Goal: Task Accomplishment & Management: Manage account settings

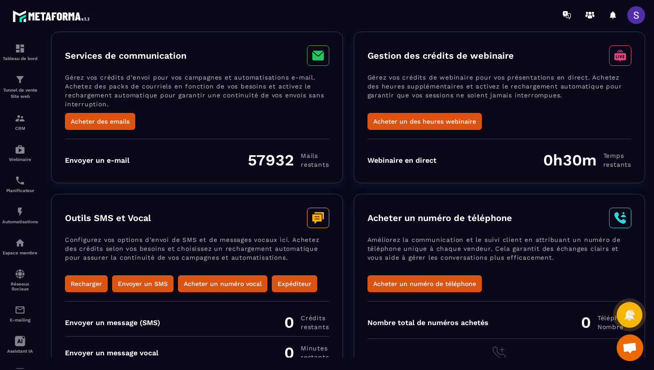
scroll to position [68, 0]
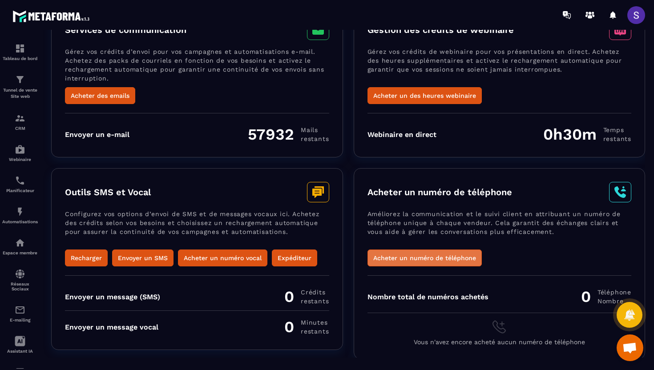
click at [450, 260] on button "Acheter un numéro de téléphone" at bounding box center [424, 257] width 114 height 17
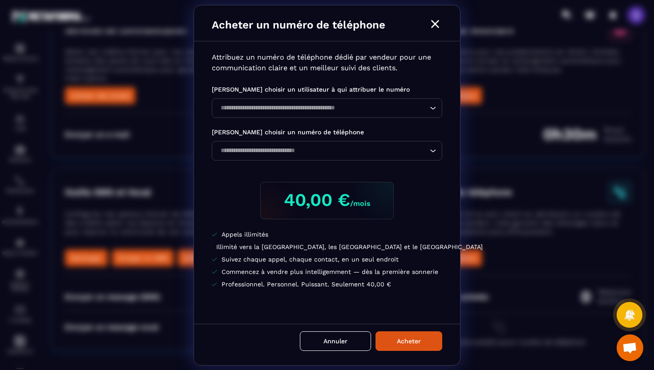
click at [437, 25] on icon "Modal window" at bounding box center [435, 24] width 14 height 14
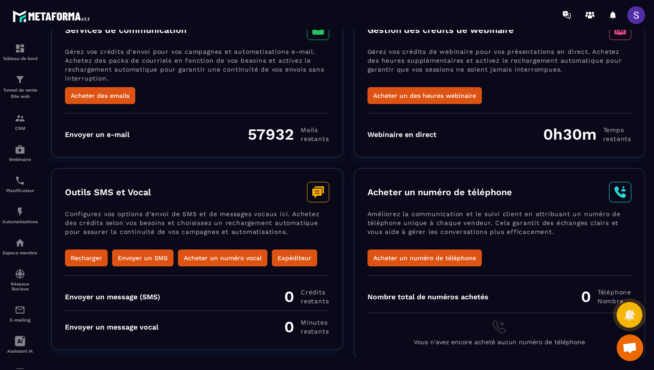
scroll to position [67, 0]
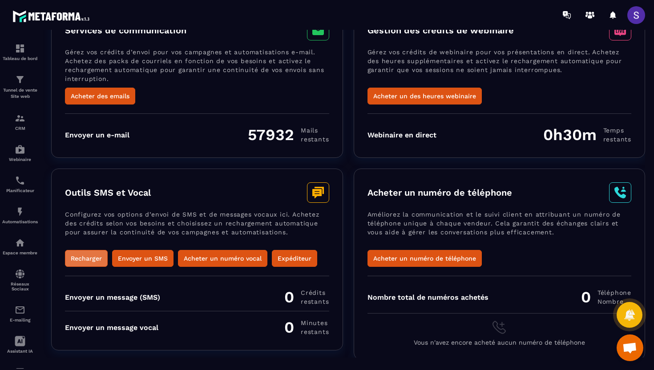
click at [86, 261] on button "Recharger" at bounding box center [86, 258] width 43 height 17
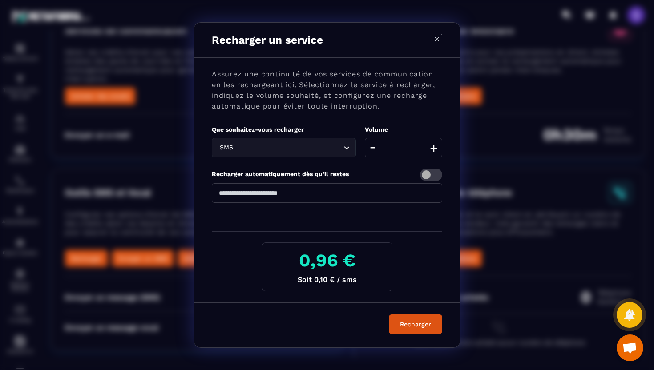
click at [417, 145] on input "**" at bounding box center [403, 148] width 77 height 20
type input "****"
click at [414, 275] on div "Assurez une continuité de vos services de communication en les rechargeant ici.…" at bounding box center [327, 180] width 266 height 245
click at [432, 175] on span "Modal window" at bounding box center [431, 174] width 22 height 12
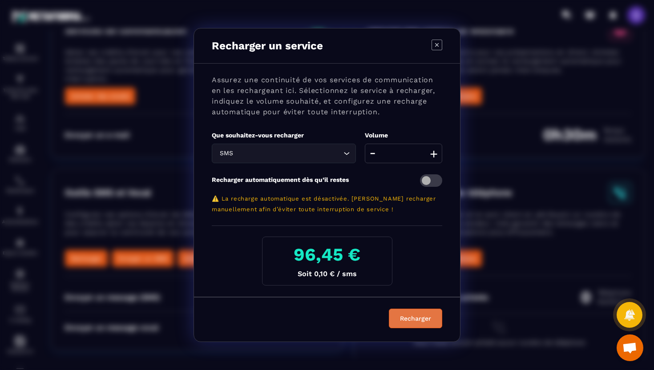
click at [418, 316] on button "Recharger" at bounding box center [415, 319] width 53 height 20
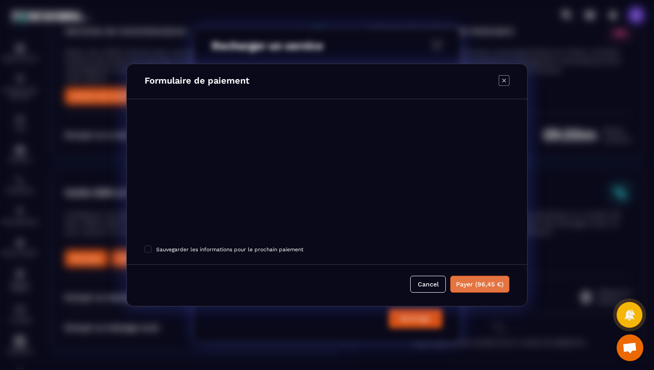
click at [484, 286] on button "Payer (96,45 €)" at bounding box center [479, 284] width 59 height 17
